Goal: Task Accomplishment & Management: Manage account settings

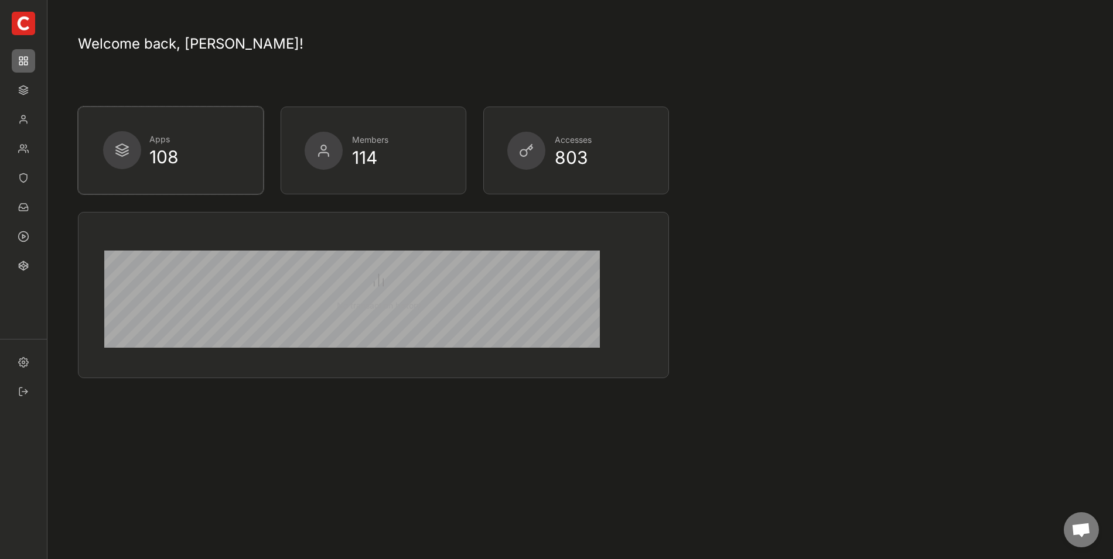
click at [145, 159] on div "Apps 108" at bounding box center [162, 150] width 118 height 38
click at [25, 100] on img at bounding box center [23, 89] width 23 height 23
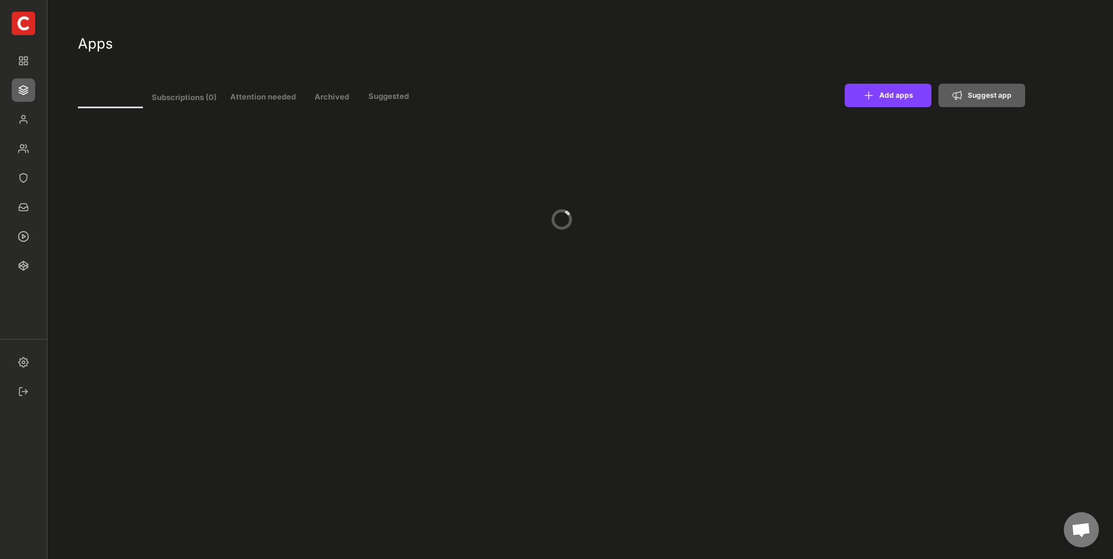
type input "11"
select select ""In review""
select select ""Managed""
select select ""In review""
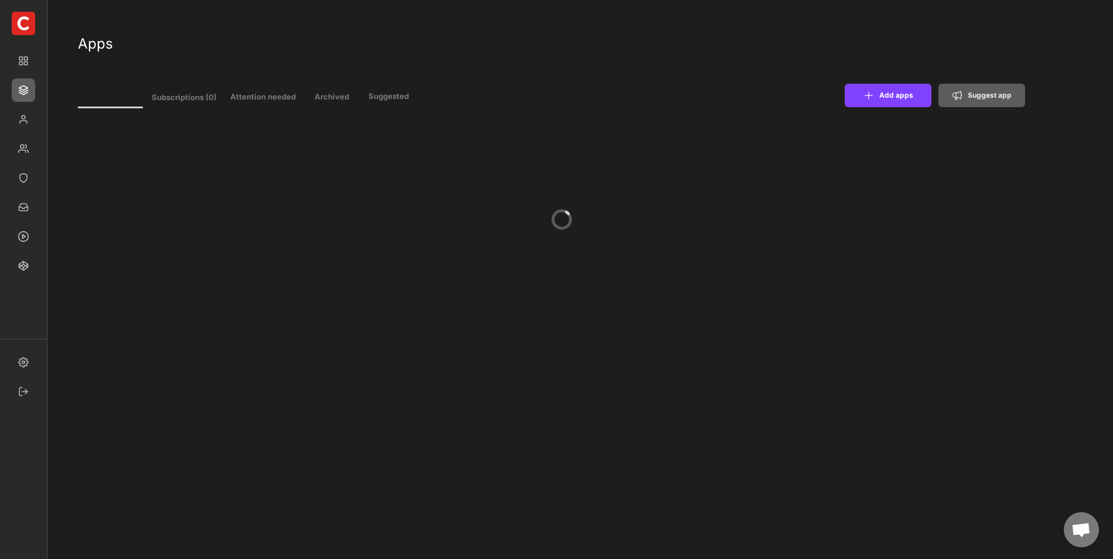
select select ""Managed""
select select ""In review""
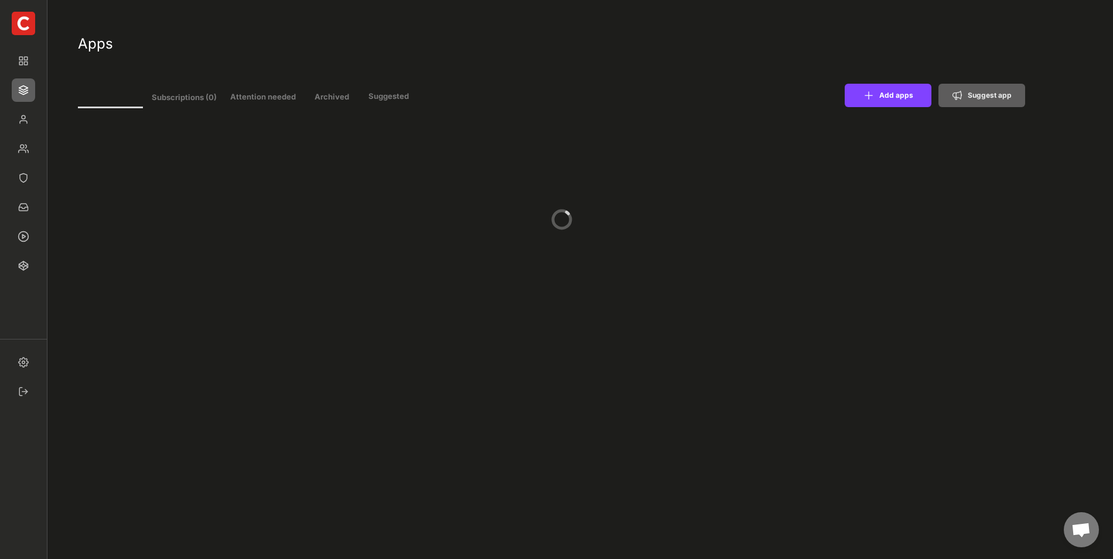
select select ""Managed""
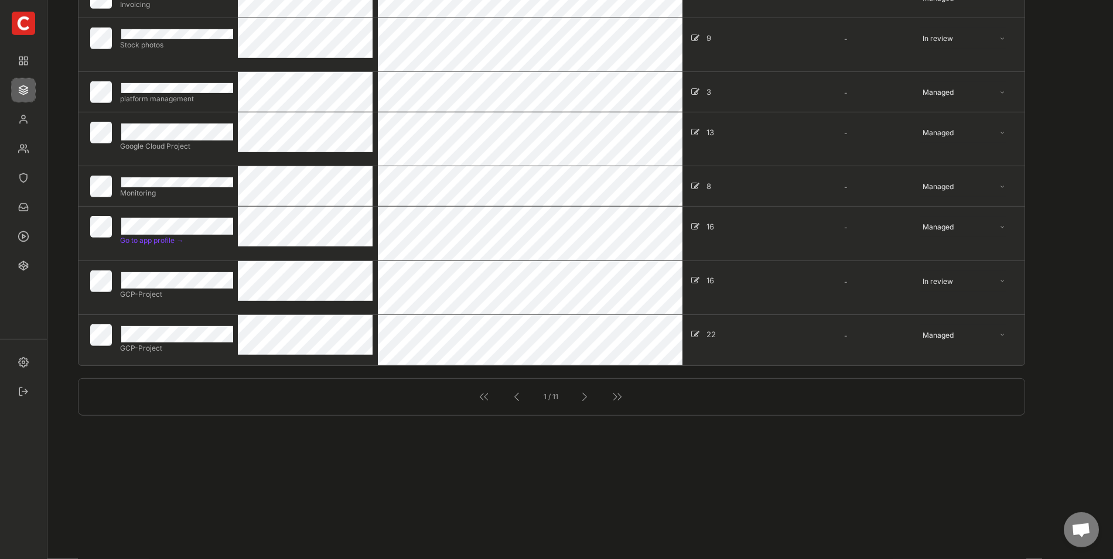
scroll to position [404, 0]
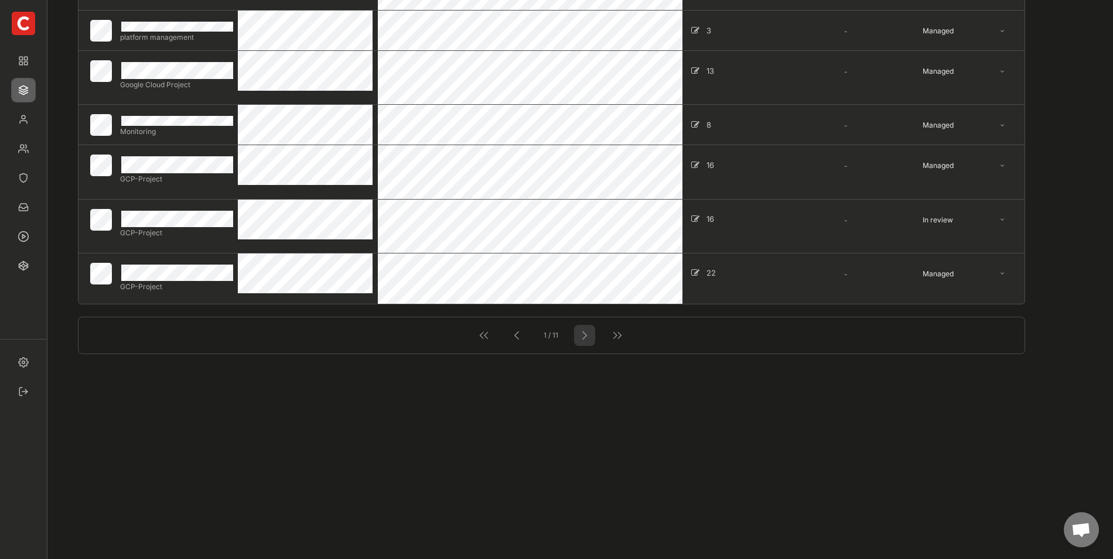
click at [589, 338] on div at bounding box center [584, 335] width 15 height 15
select select ""Managed""
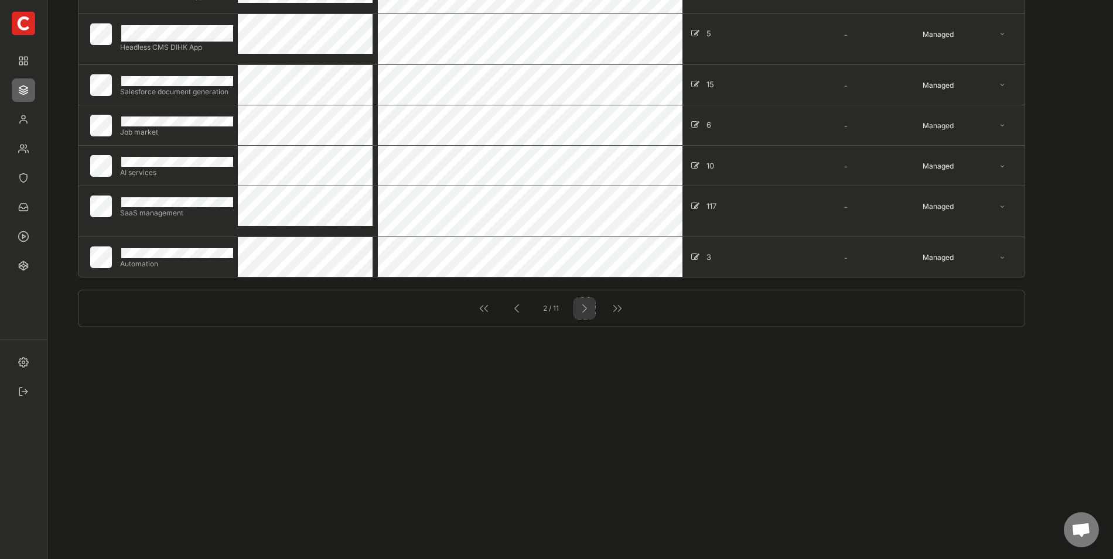
click at [578, 306] on div at bounding box center [584, 308] width 15 height 15
select select ""Managed""
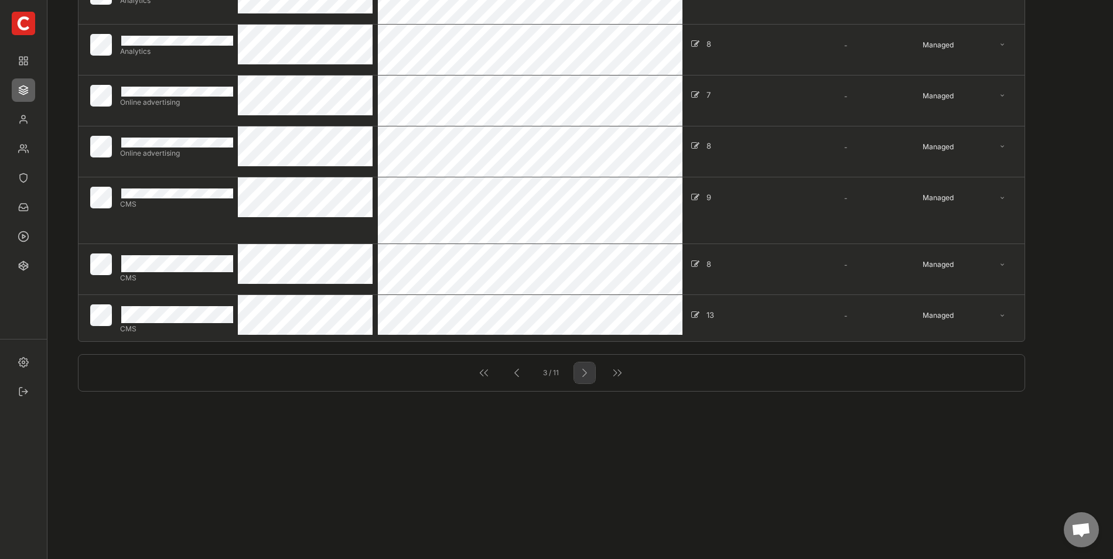
click at [587, 374] on div at bounding box center [584, 373] width 15 height 15
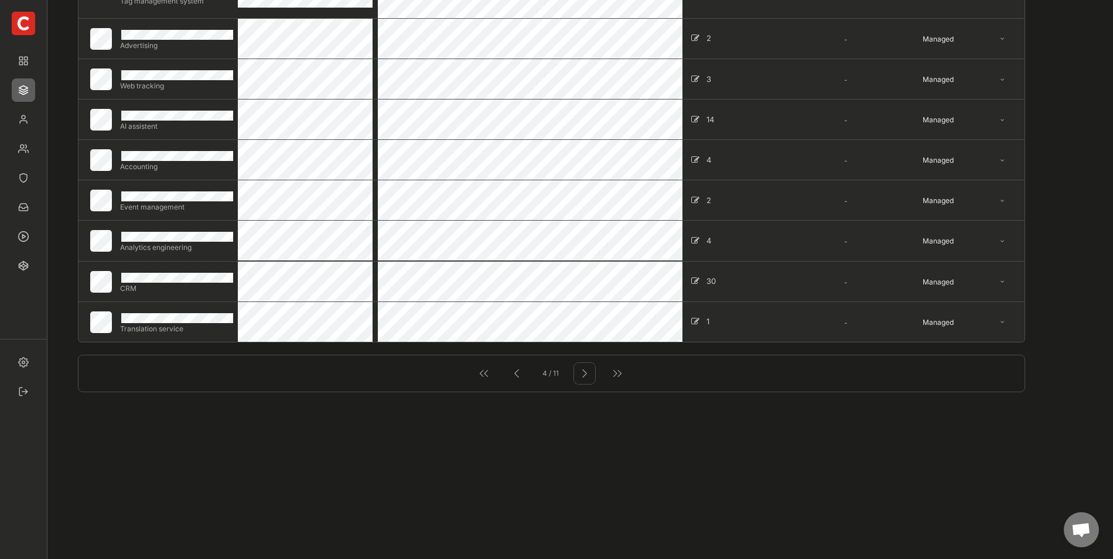
scroll to position [323, 0]
click at [582, 368] on div at bounding box center [584, 373] width 15 height 15
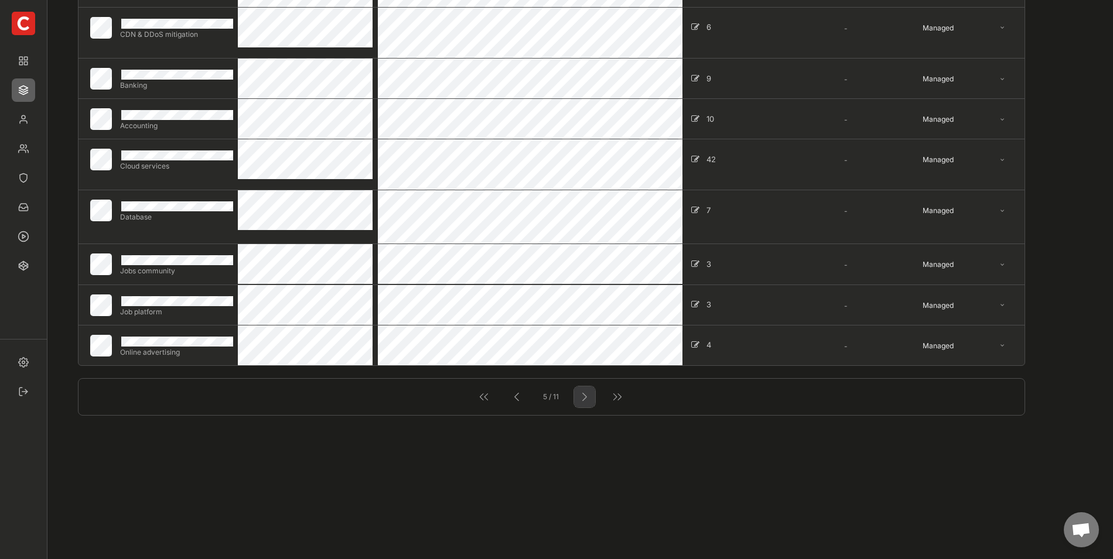
click at [588, 402] on div at bounding box center [584, 397] width 15 height 15
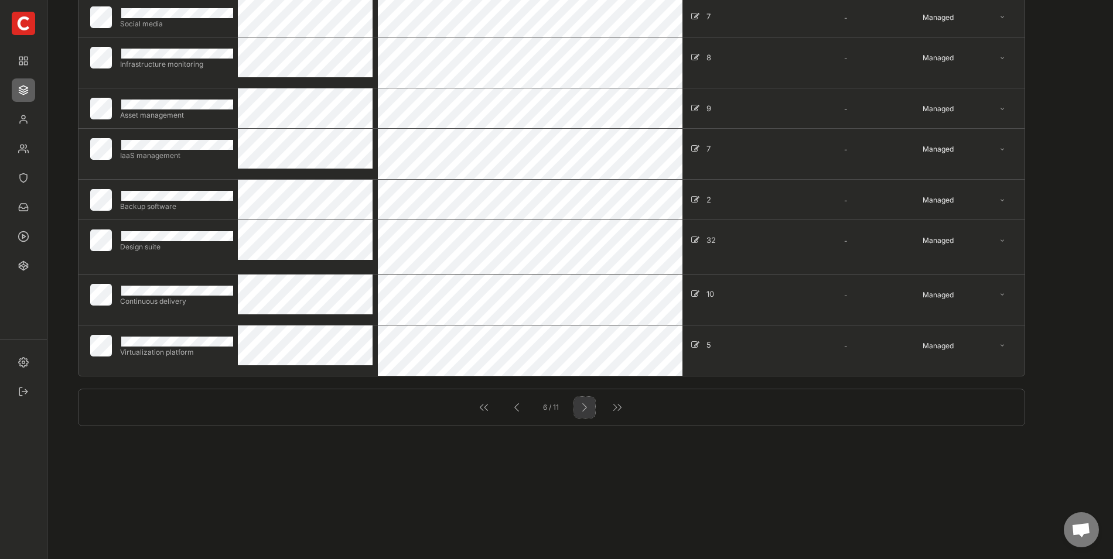
click at [581, 403] on div at bounding box center [584, 407] width 15 height 15
select select ""Managed""
select select ""In review""
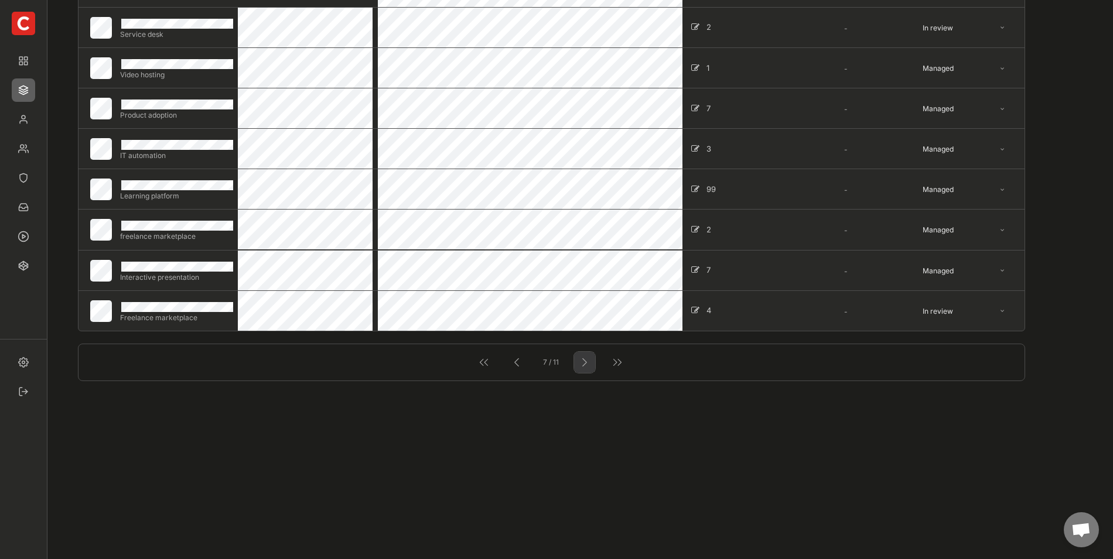
click at [579, 366] on div at bounding box center [584, 362] width 15 height 15
select select ""In review""
select select ""Managed""
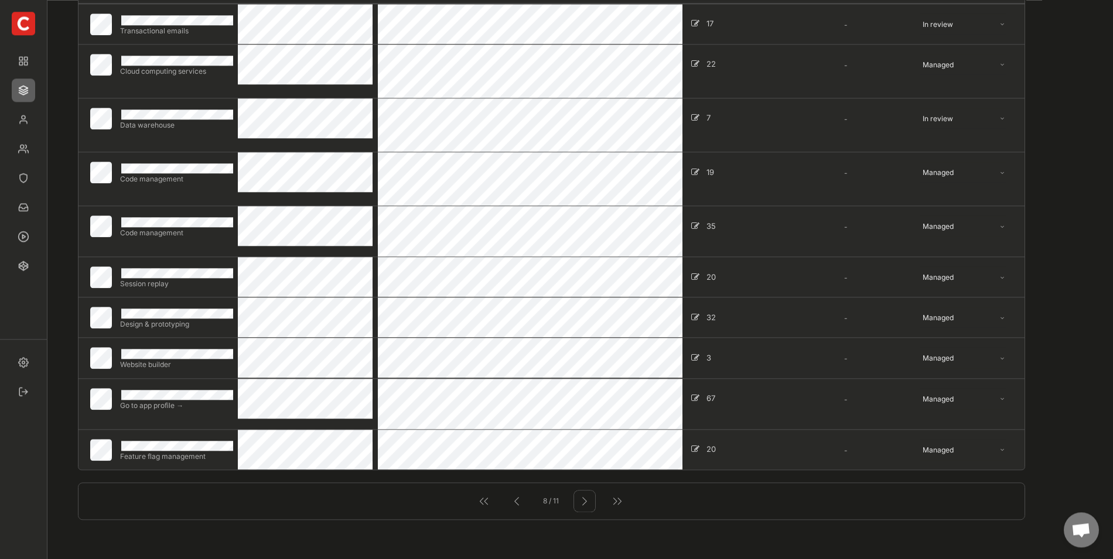
scroll to position [242, 0]
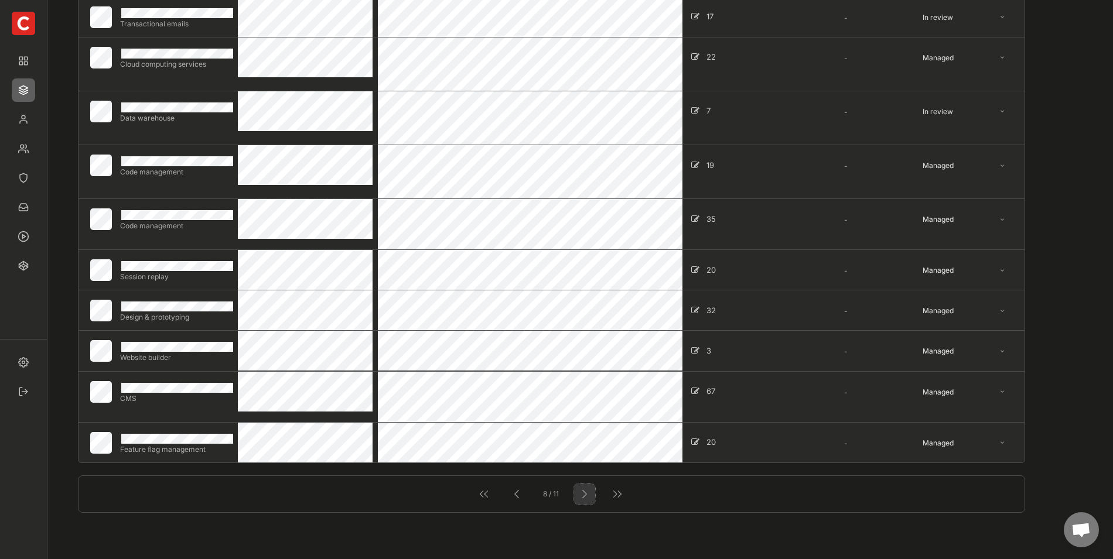
click at [585, 496] on div at bounding box center [584, 494] width 15 height 15
select select ""Managed""
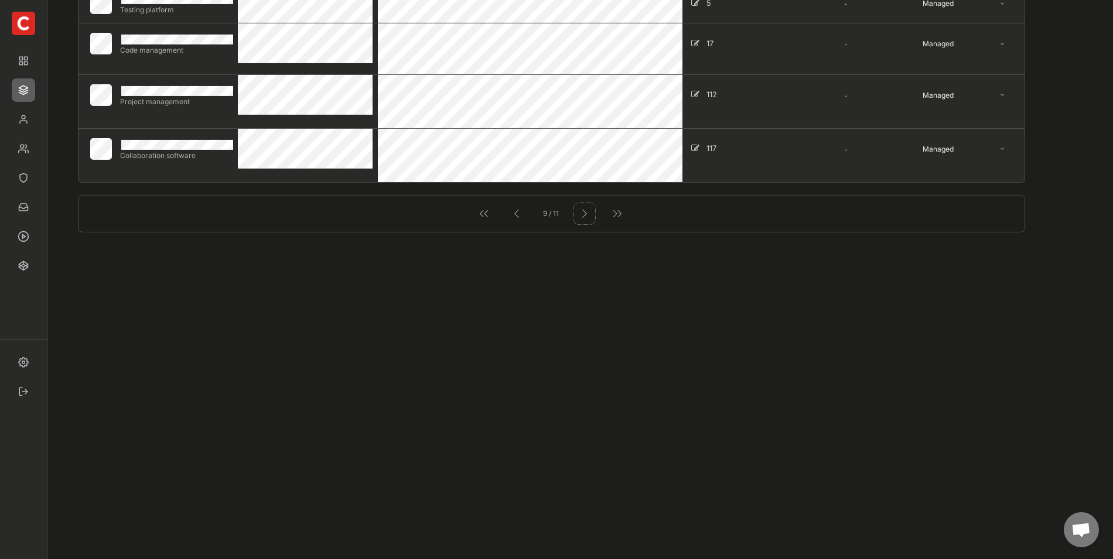
scroll to position [566, 0]
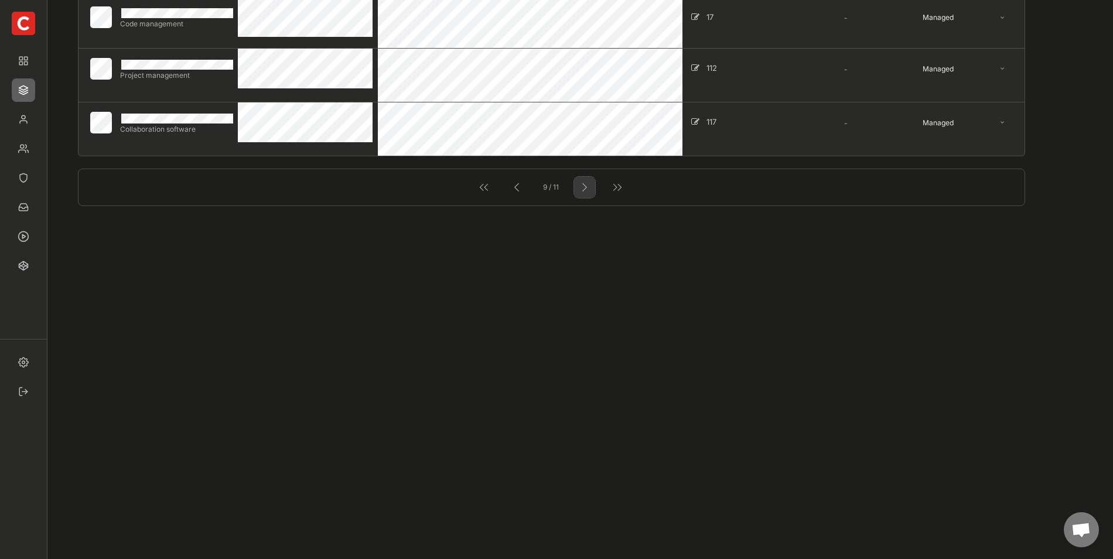
click at [585, 196] on div at bounding box center [584, 187] width 21 height 21
select select ""In review""
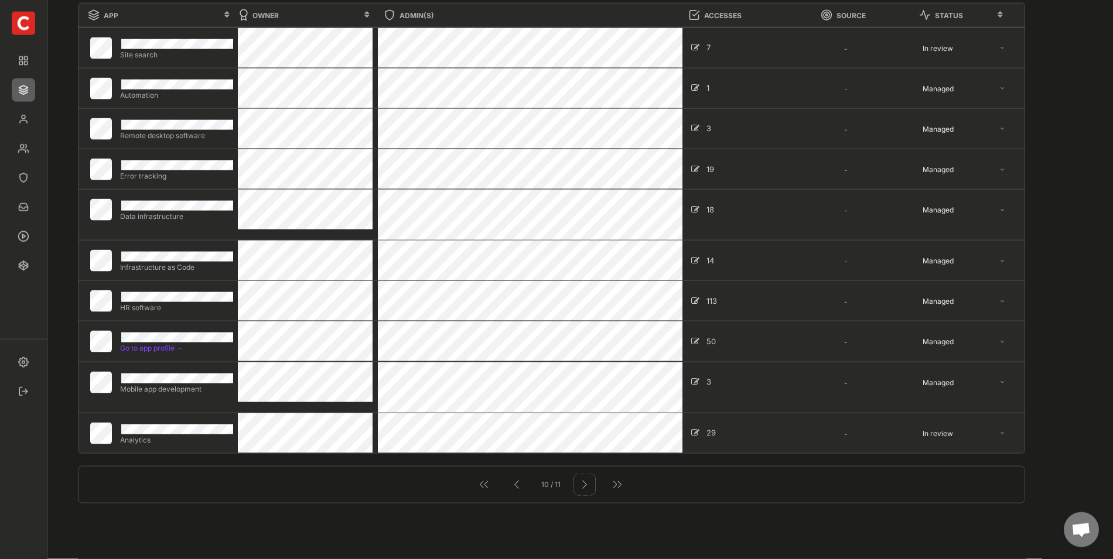
scroll to position [242, 0]
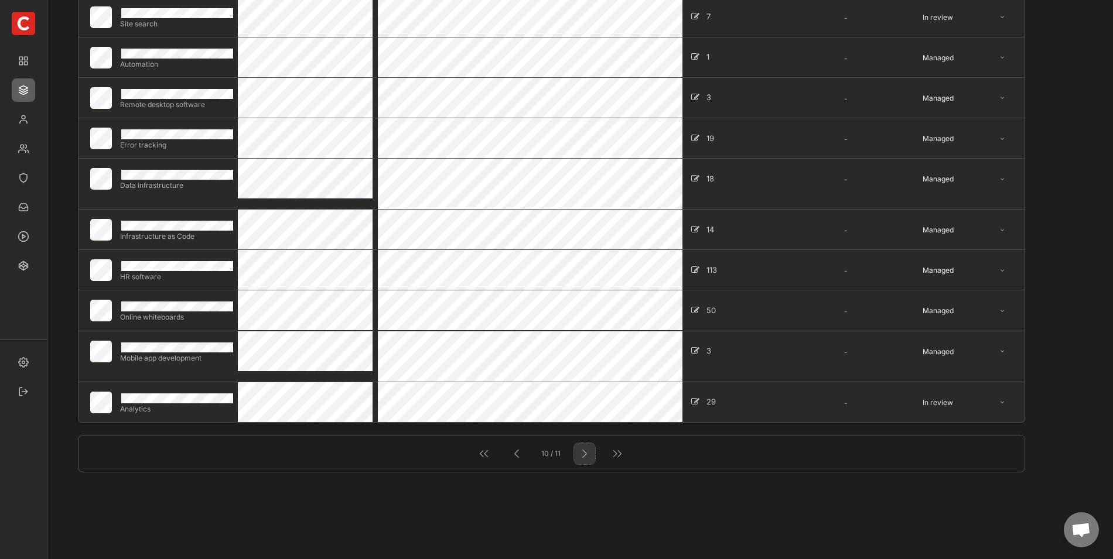
click at [589, 458] on div at bounding box center [584, 453] width 15 height 15
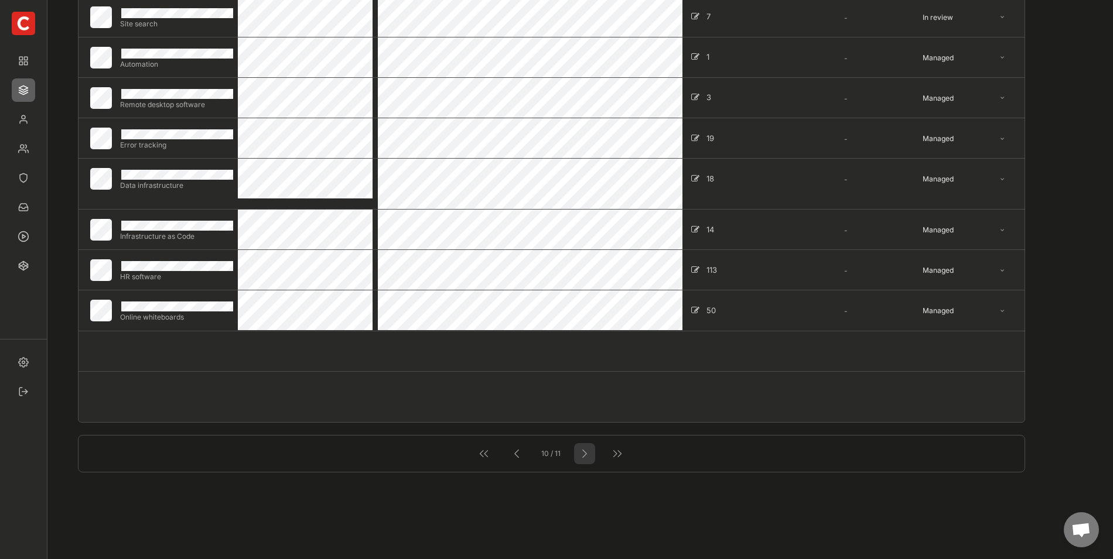
select select ""In review""
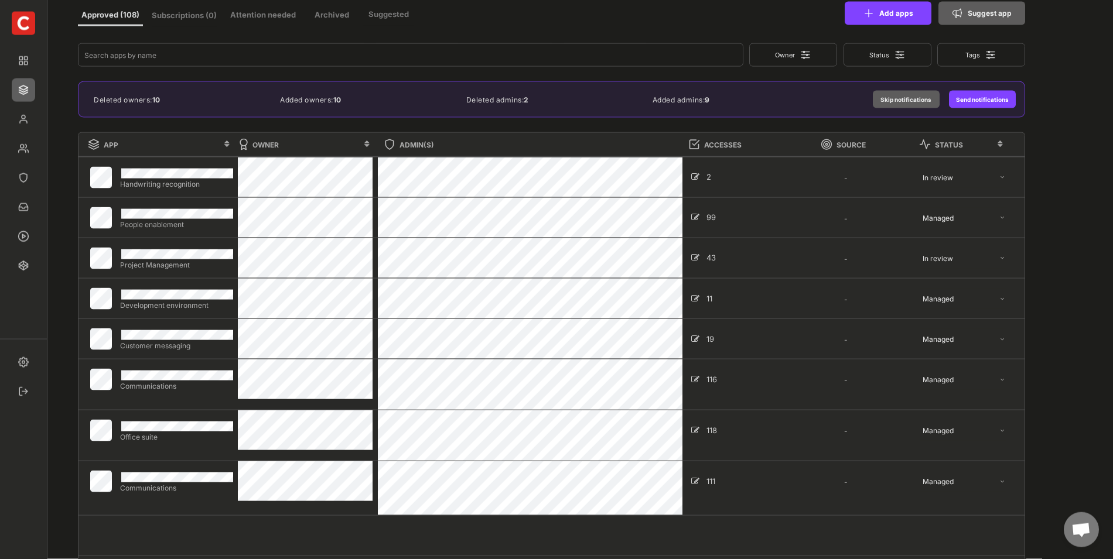
scroll to position [81, 0]
